Goal: Information Seeking & Learning: Learn about a topic

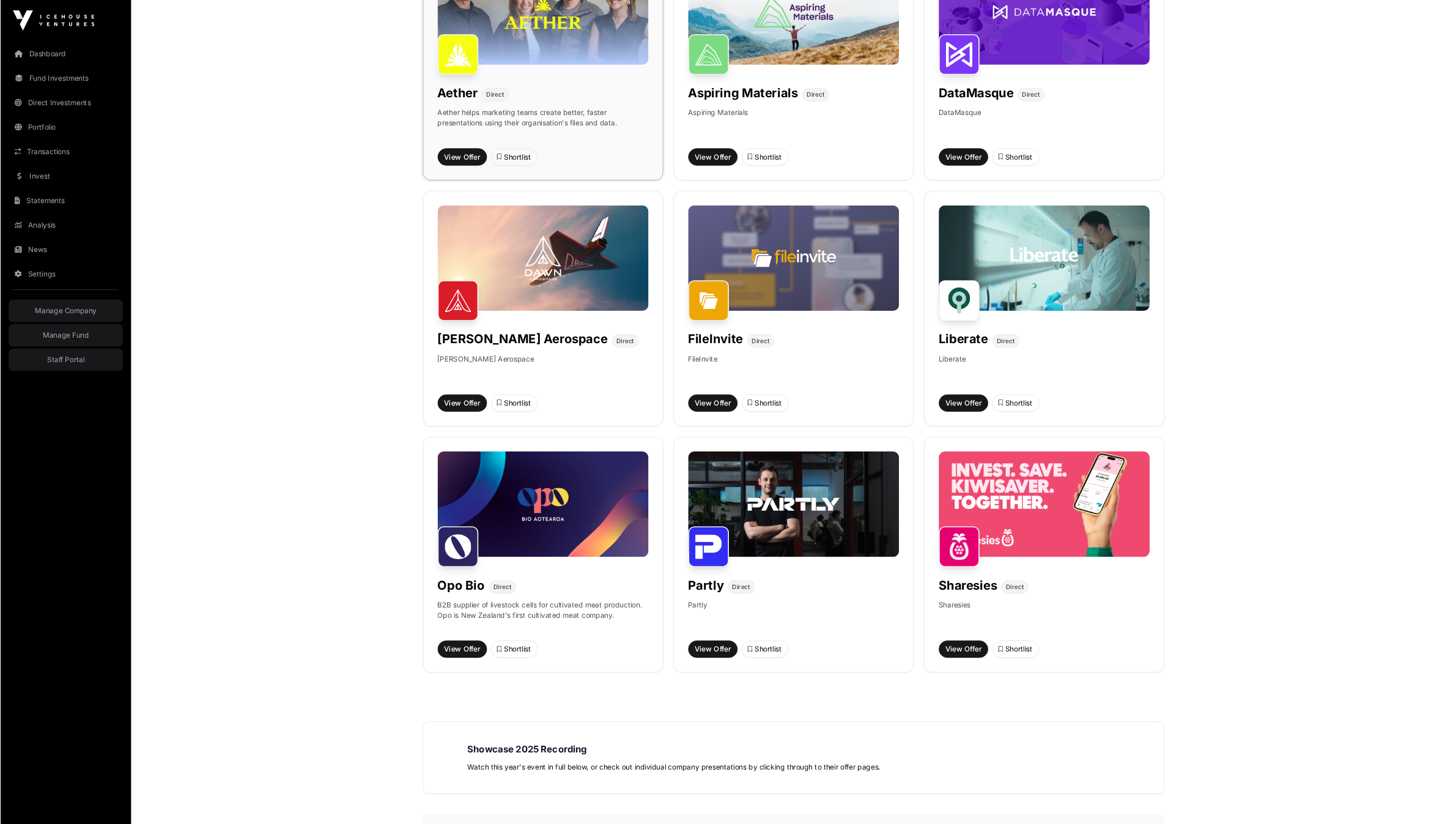
scroll to position [556, 0]
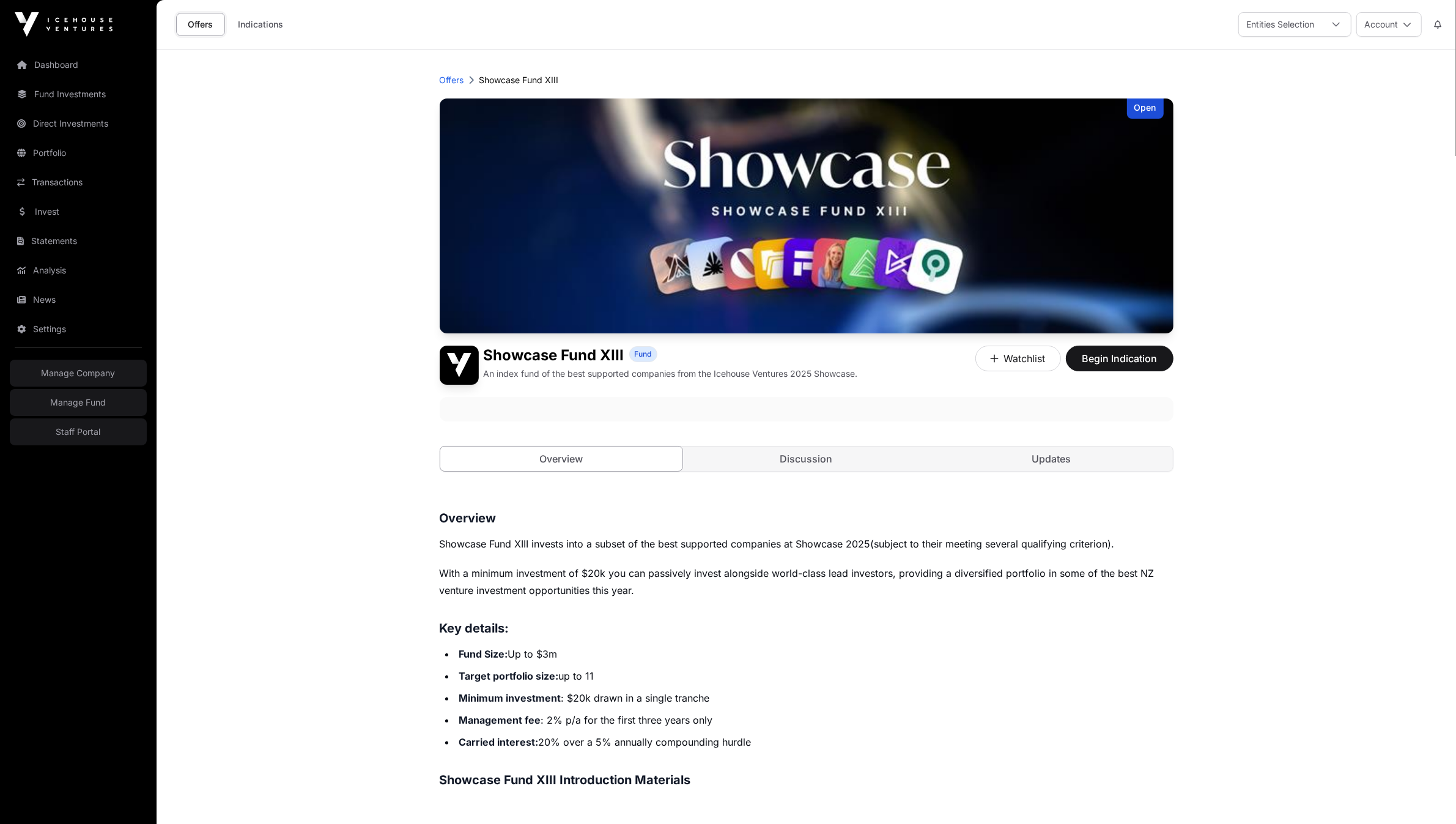
click at [1292, 756] on main "Offers Showcase Fund XIII Open Showcase Fund XIII Fund An index fund of the bes…" at bounding box center [806, 620] width 1300 height 1142
click at [298, 196] on main "Offers Showcase Fund XIII Open Showcase Fund XIII Fund An index fund of the bes…" at bounding box center [806, 620] width 1300 height 1142
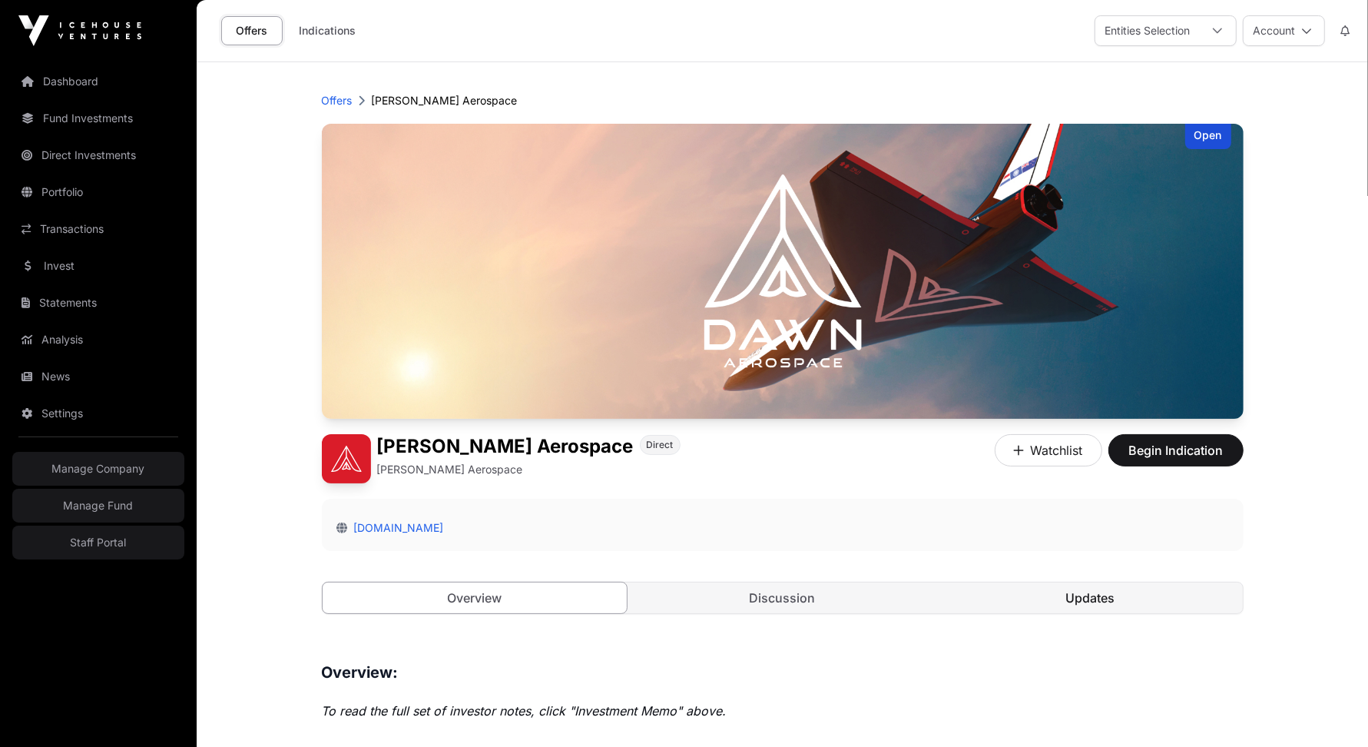
click at [1063, 593] on link "Updates" at bounding box center [1090, 597] width 305 height 31
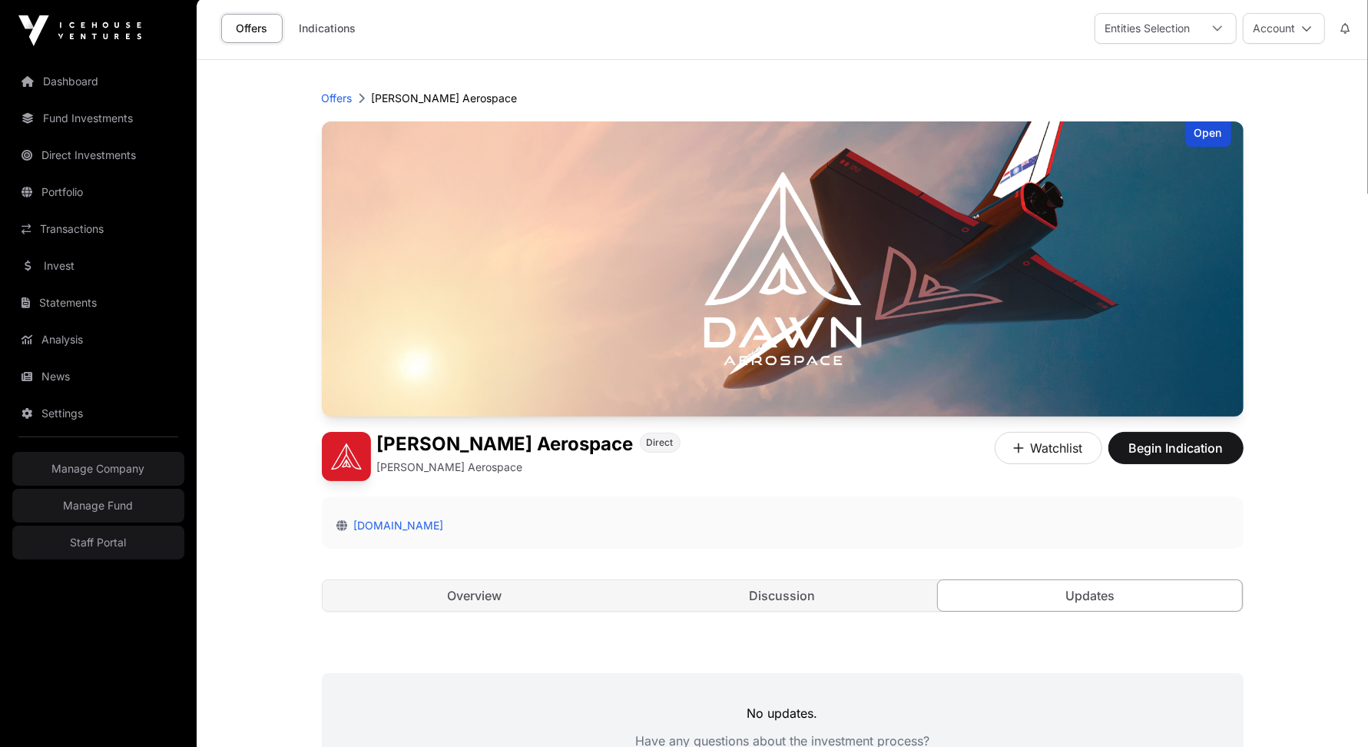
scroll to position [141, 0]
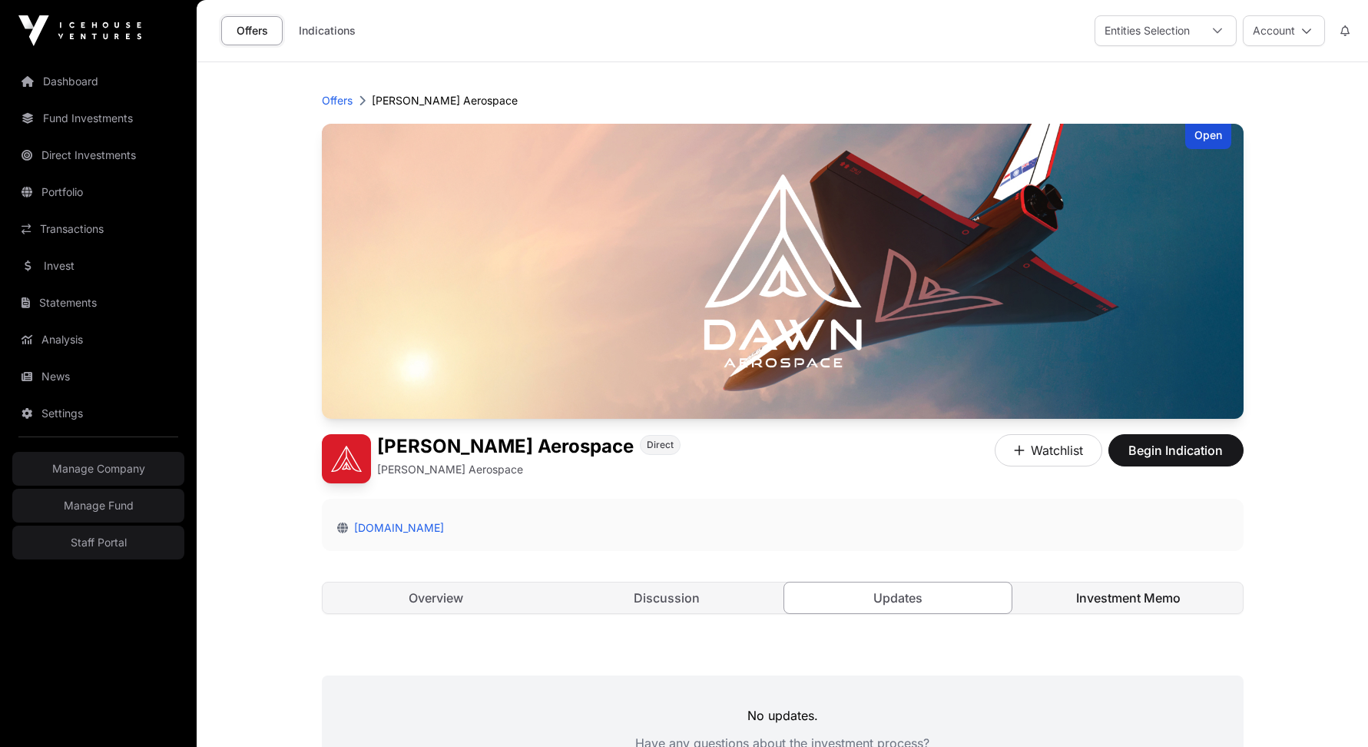
scroll to position [141, 0]
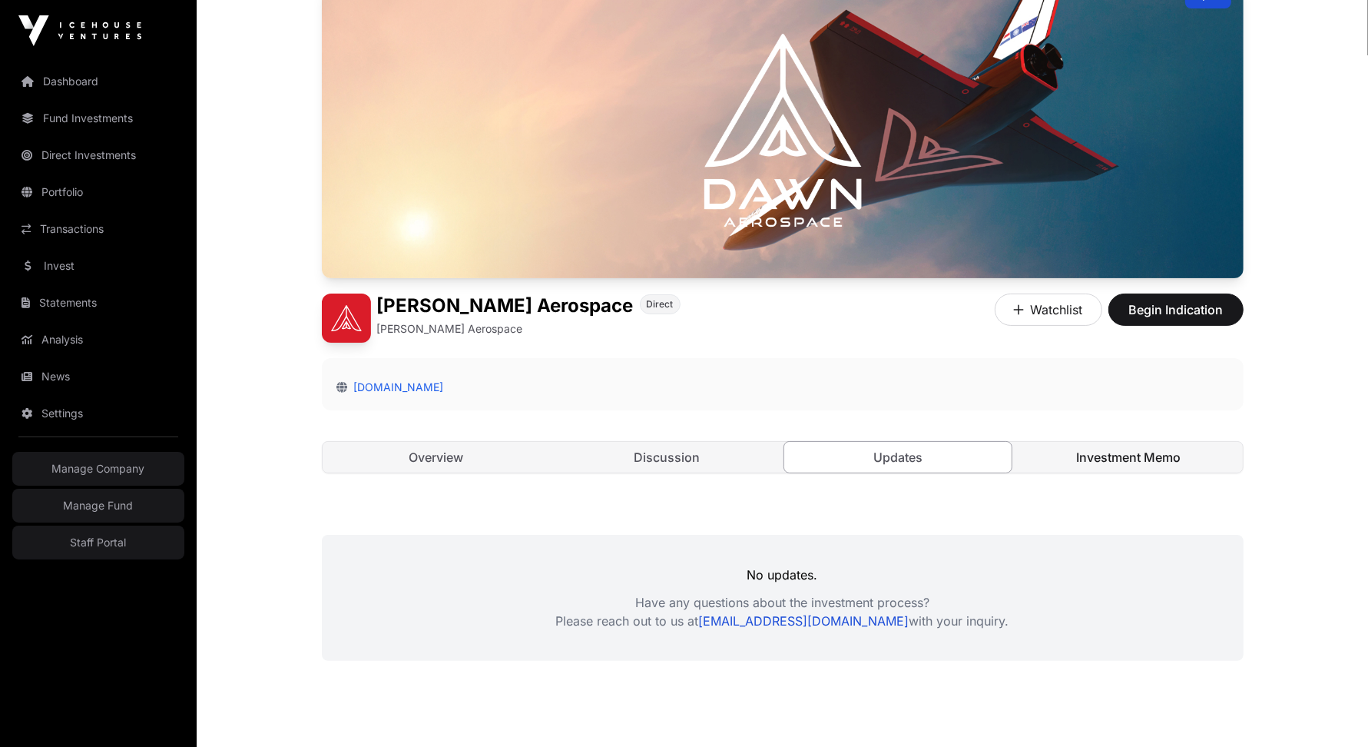
click at [1114, 463] on link "Investment Memo" at bounding box center [1129, 457] width 228 height 31
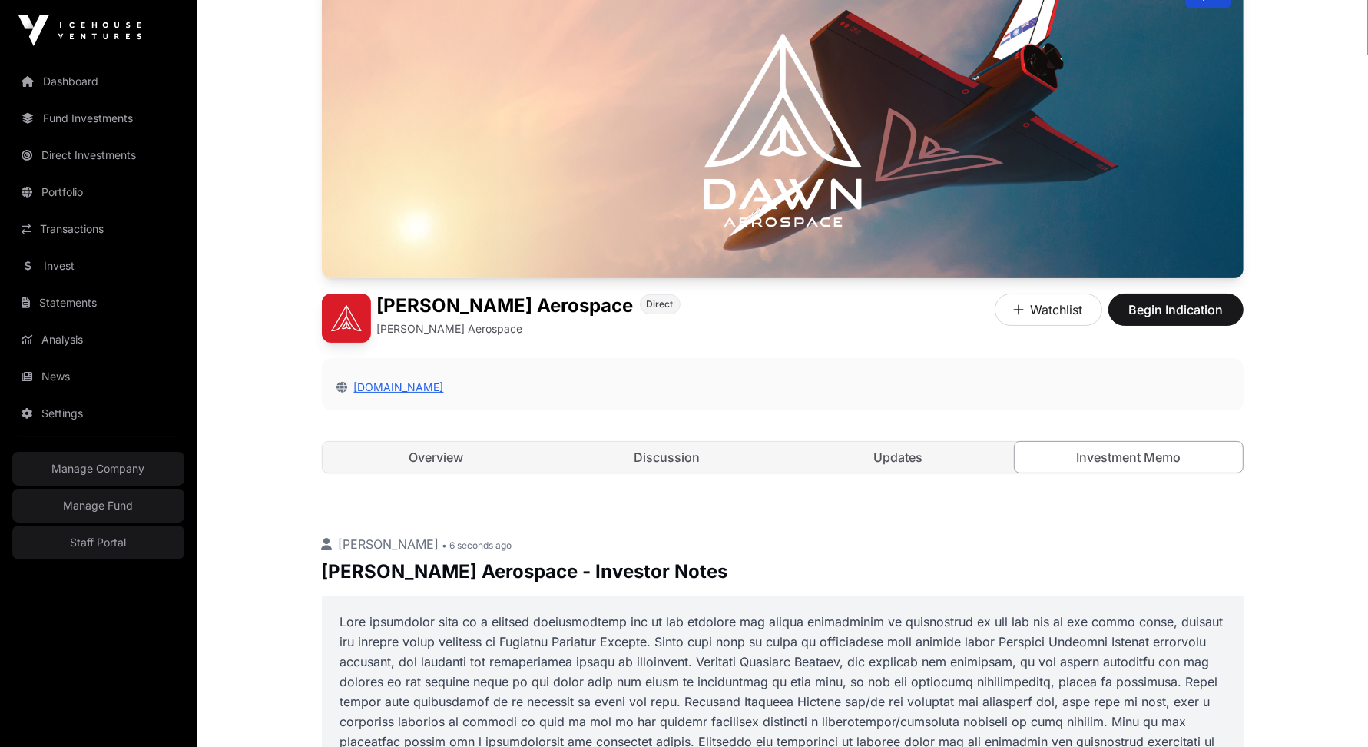
click at [409, 384] on link "dawnaerospace.com" at bounding box center [396, 386] width 96 height 13
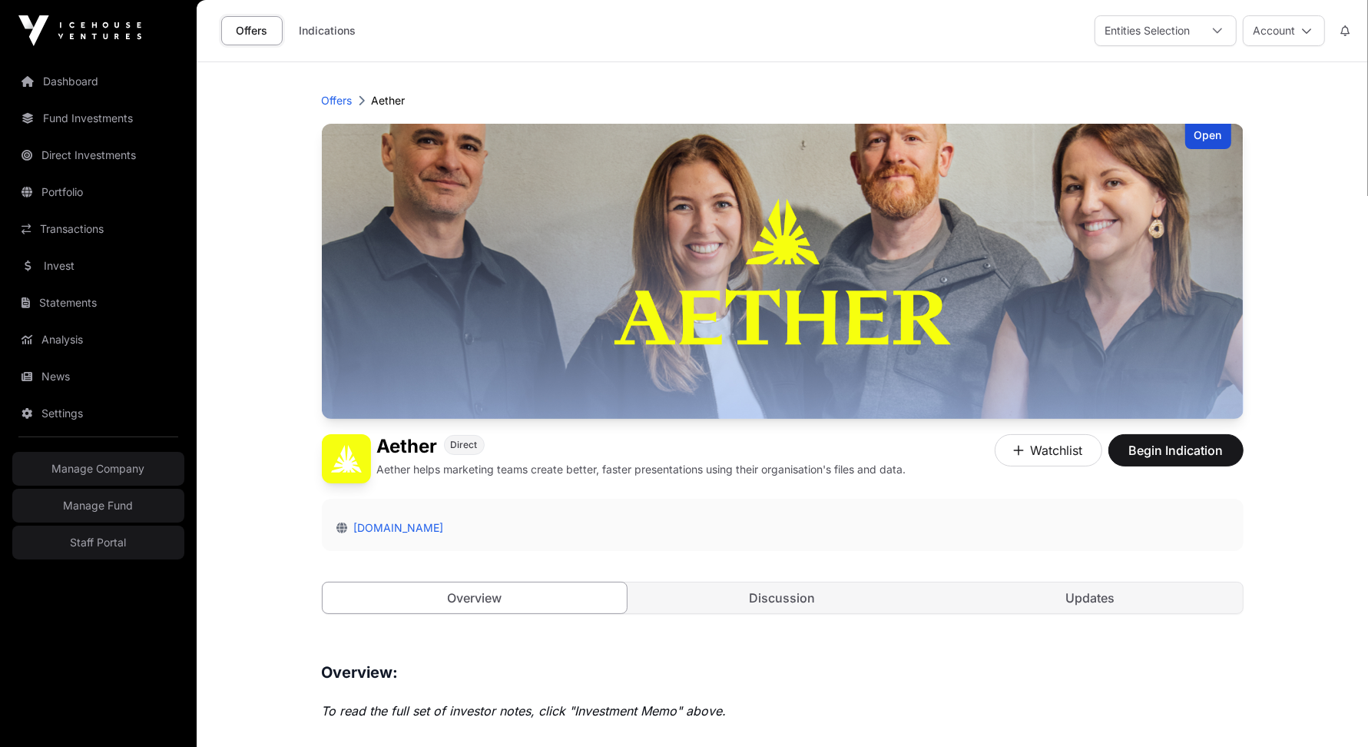
click at [671, 95] on div "Offers Aether" at bounding box center [783, 100] width 922 height 15
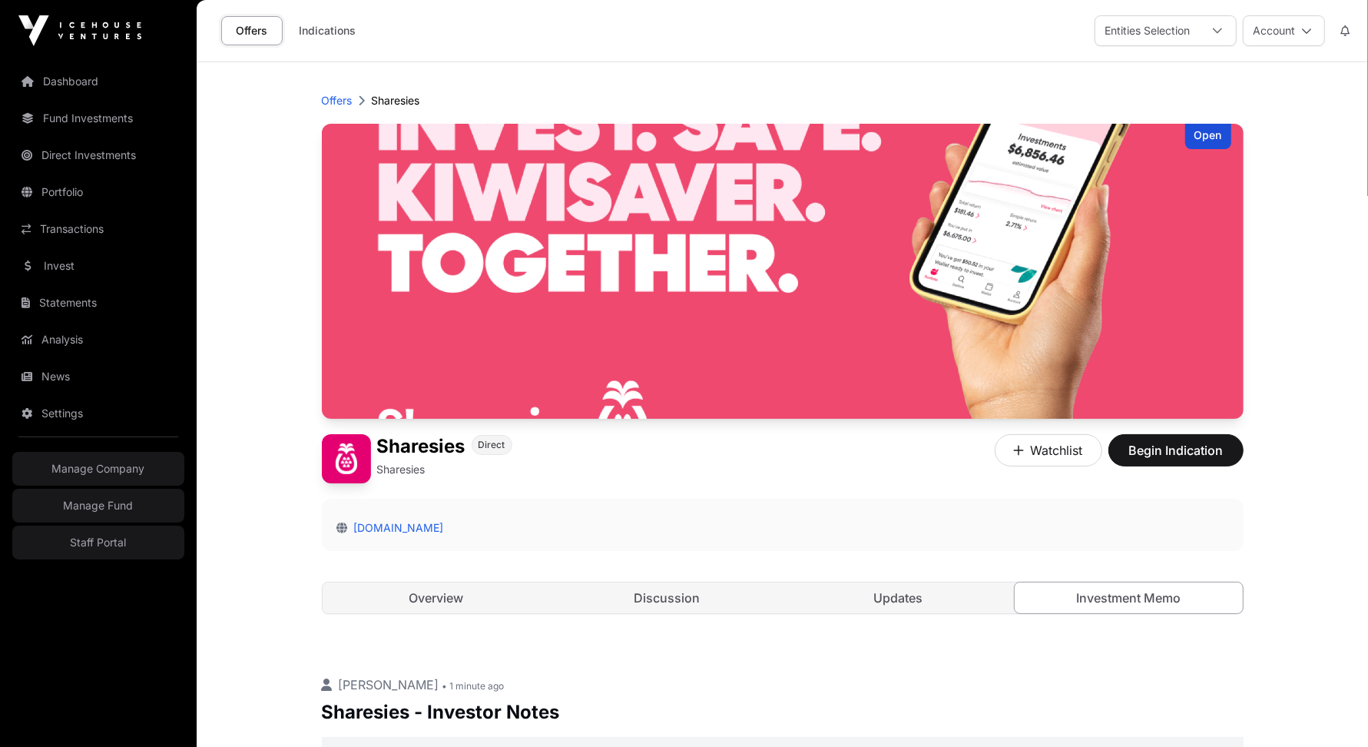
click at [489, 57] on div "Offers Indications Entities Selection Account" at bounding box center [782, 30] width 1153 height 61
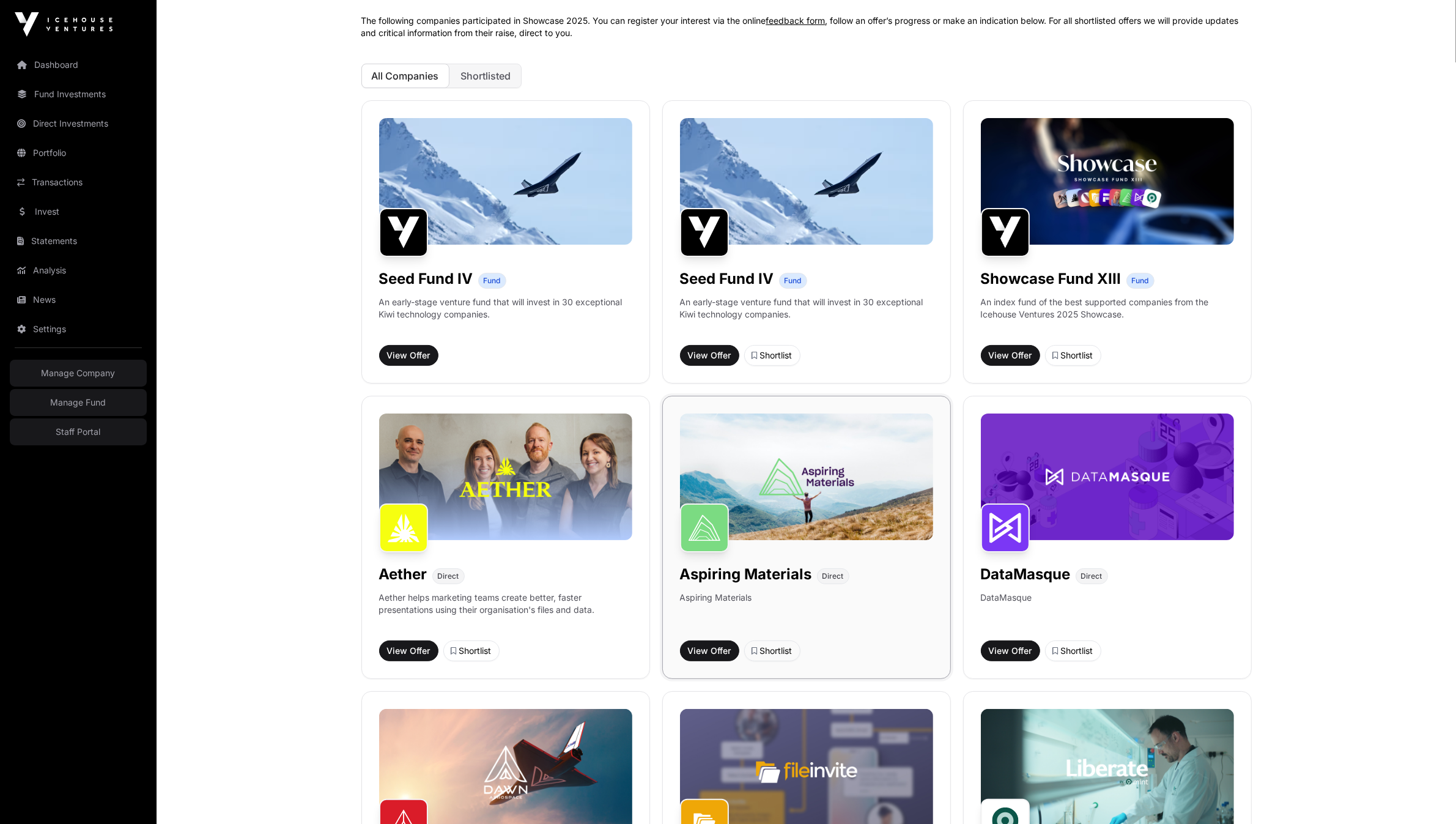
scroll to position [150, 0]
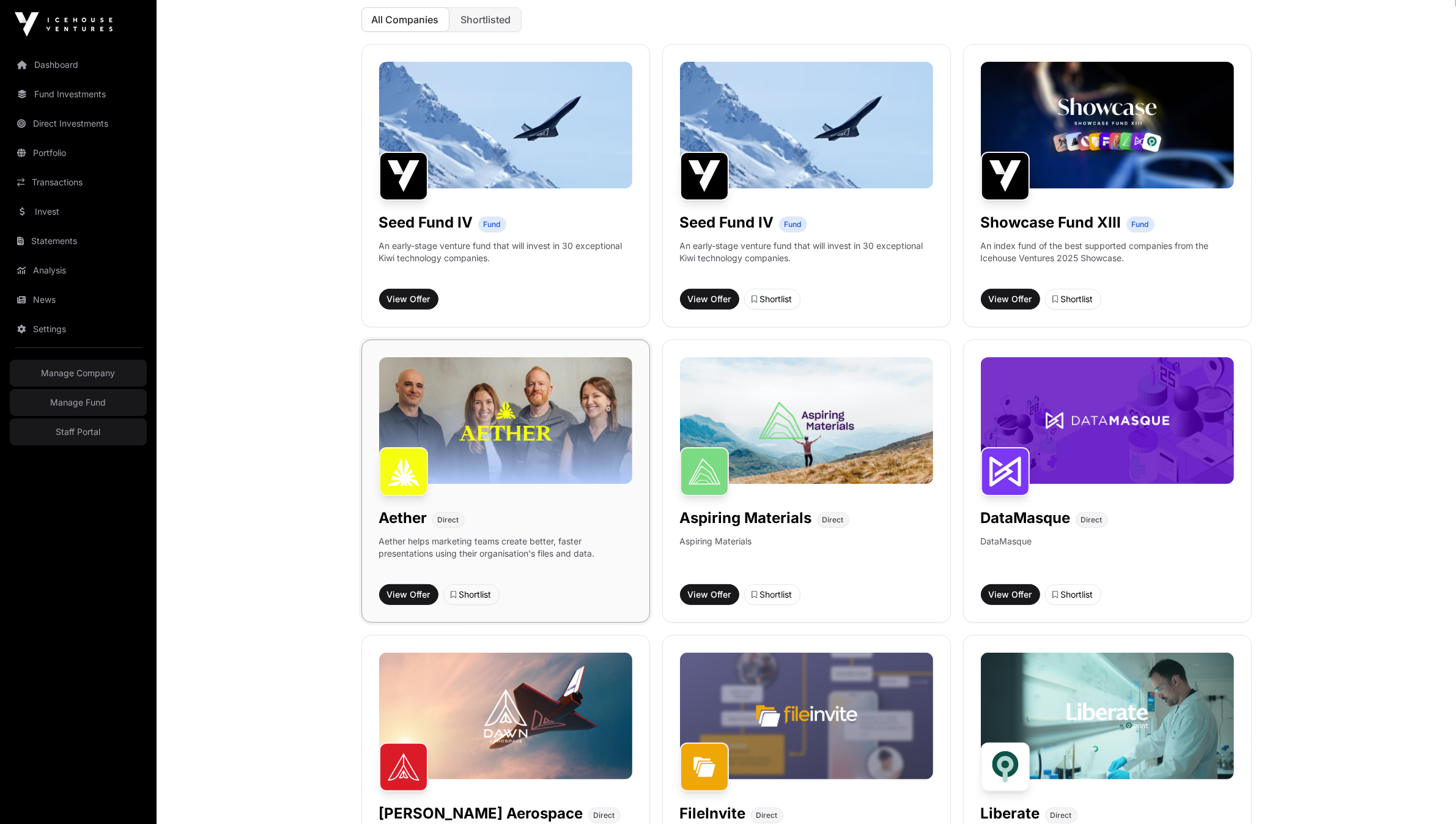
click at [510, 412] on img at bounding box center [506, 420] width 253 height 127
click at [827, 408] on img at bounding box center [806, 420] width 253 height 127
click at [1127, 404] on img at bounding box center [1107, 420] width 253 height 127
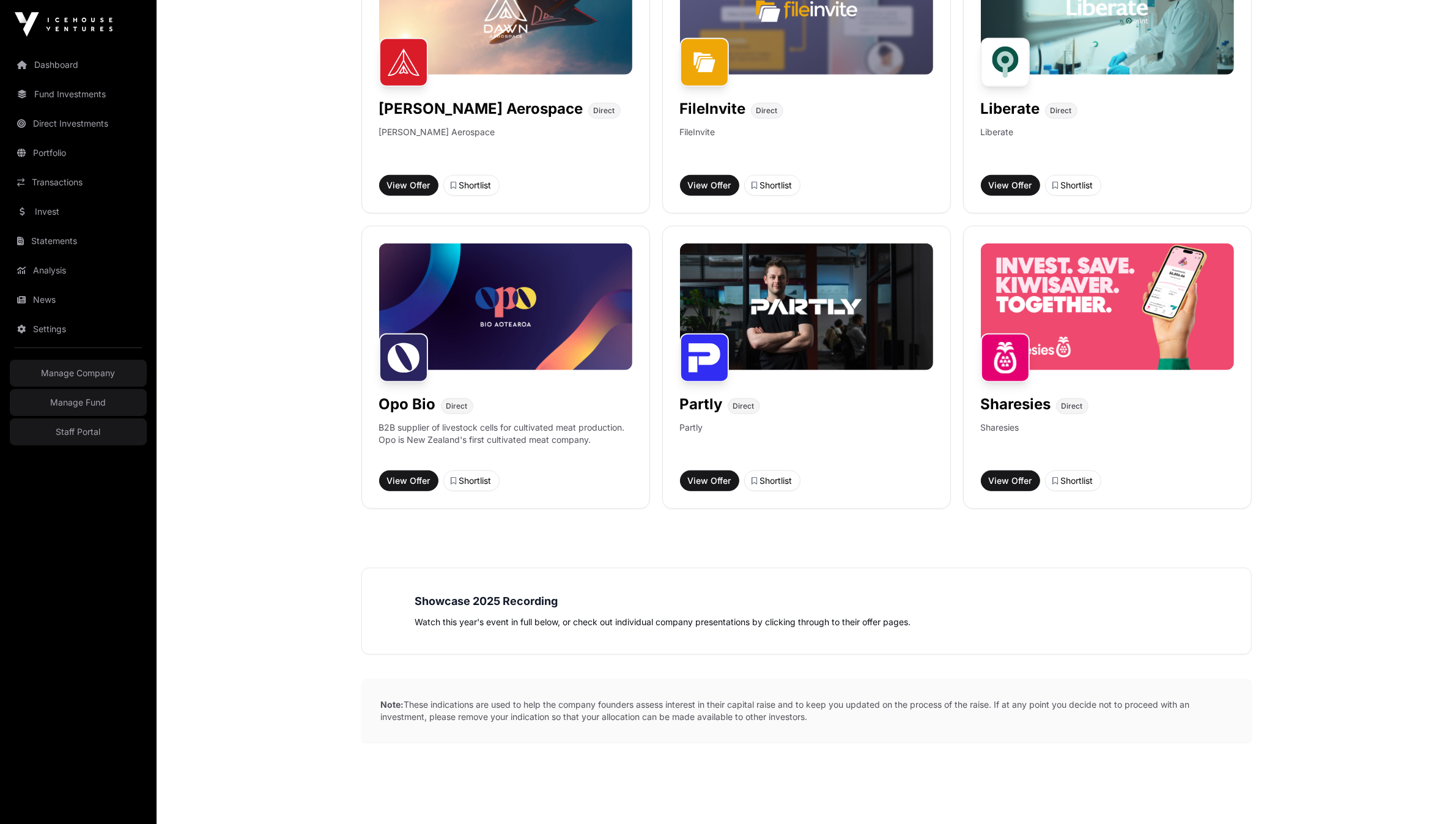
scroll to position [844, 0]
